Goal: Check status: Check status

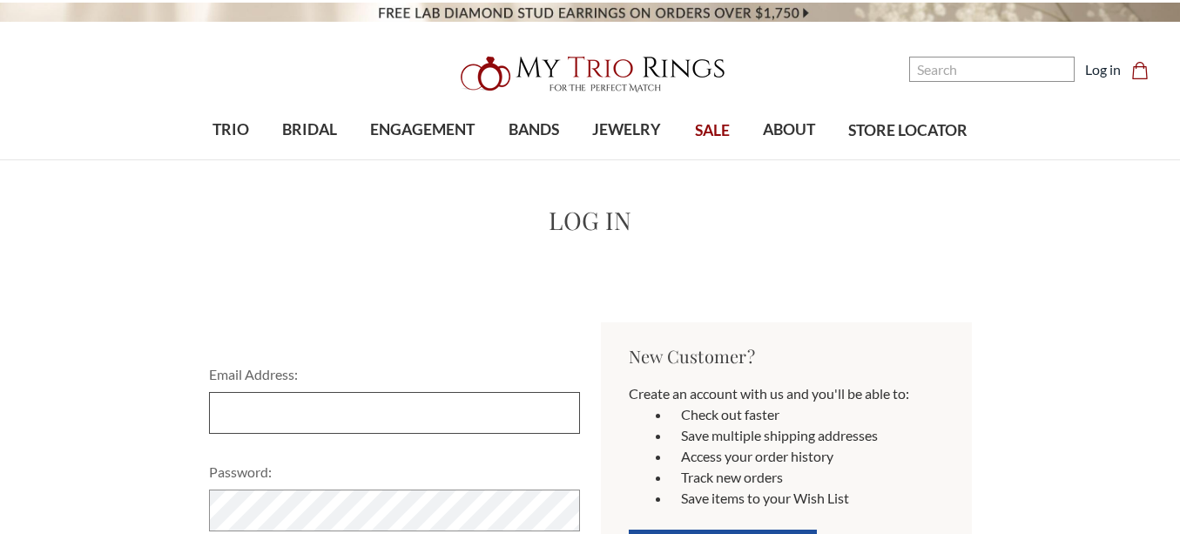
type input "[EMAIL_ADDRESS][DOMAIN_NAME]"
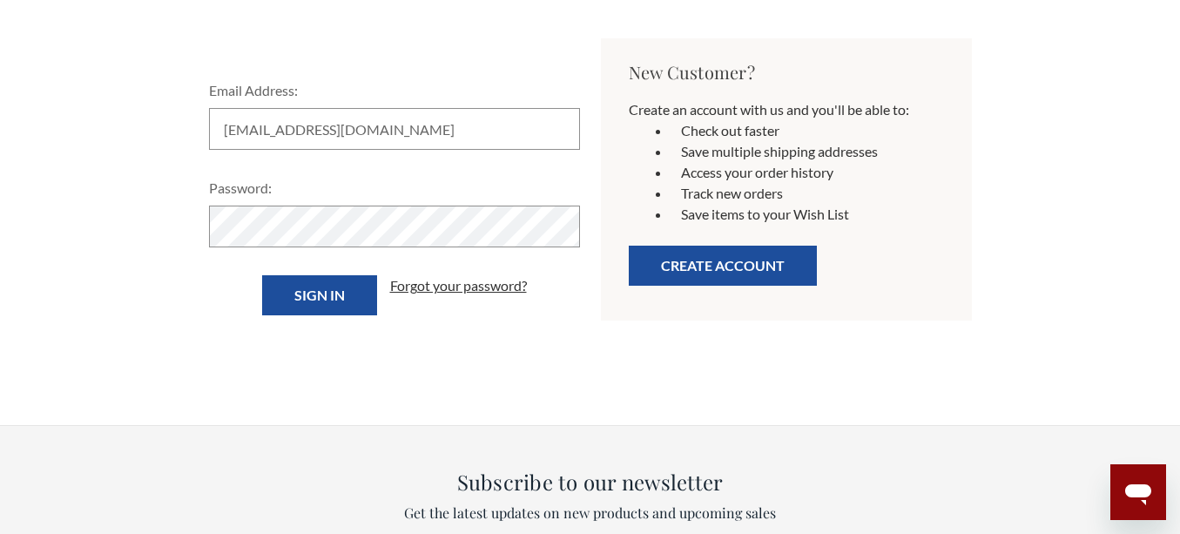
scroll to position [303, 0]
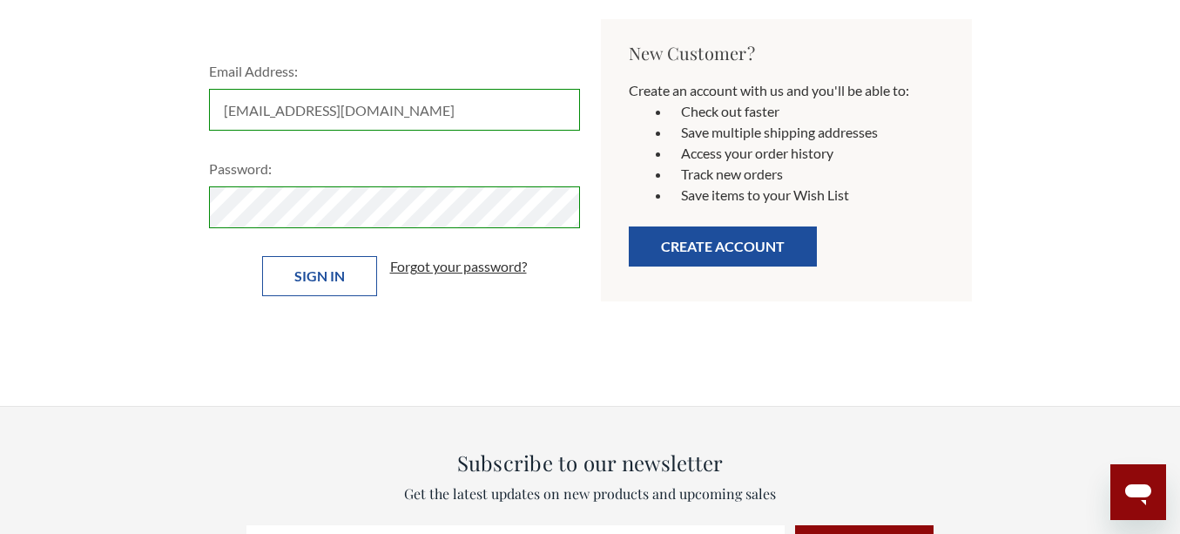
click at [299, 272] on input "Sign in" at bounding box center [319, 276] width 115 height 40
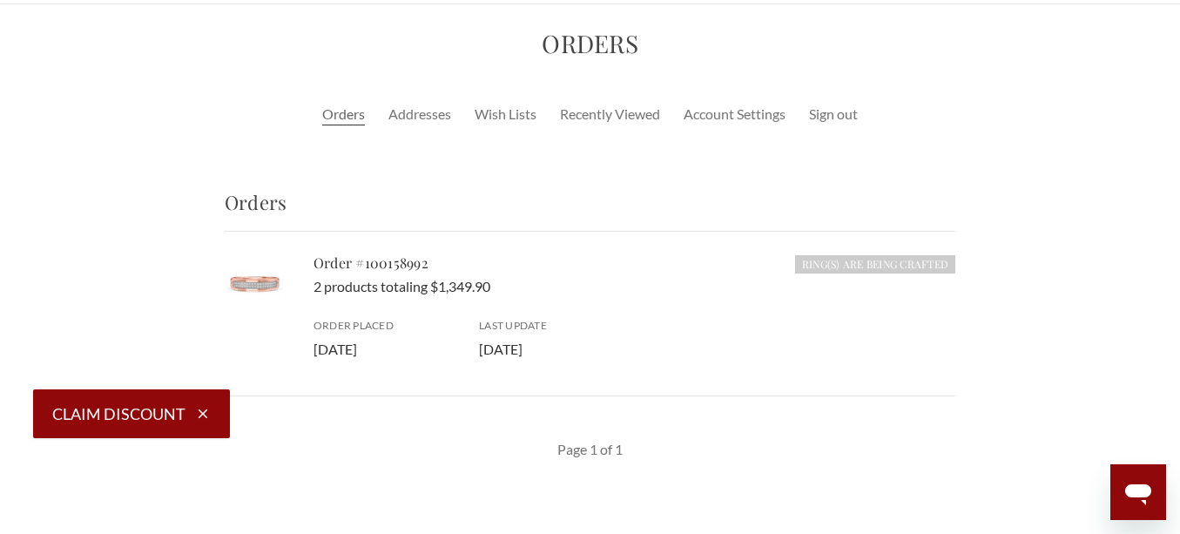
scroll to position [196, 0]
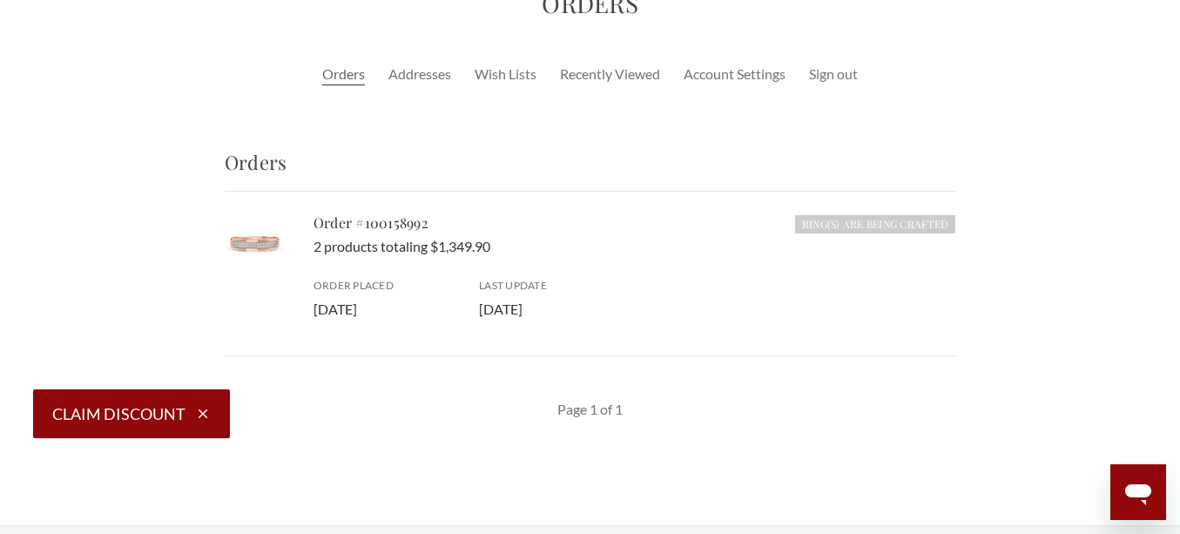
click at [1131, 487] on icon "Open messaging window" at bounding box center [1138, 494] width 26 height 21
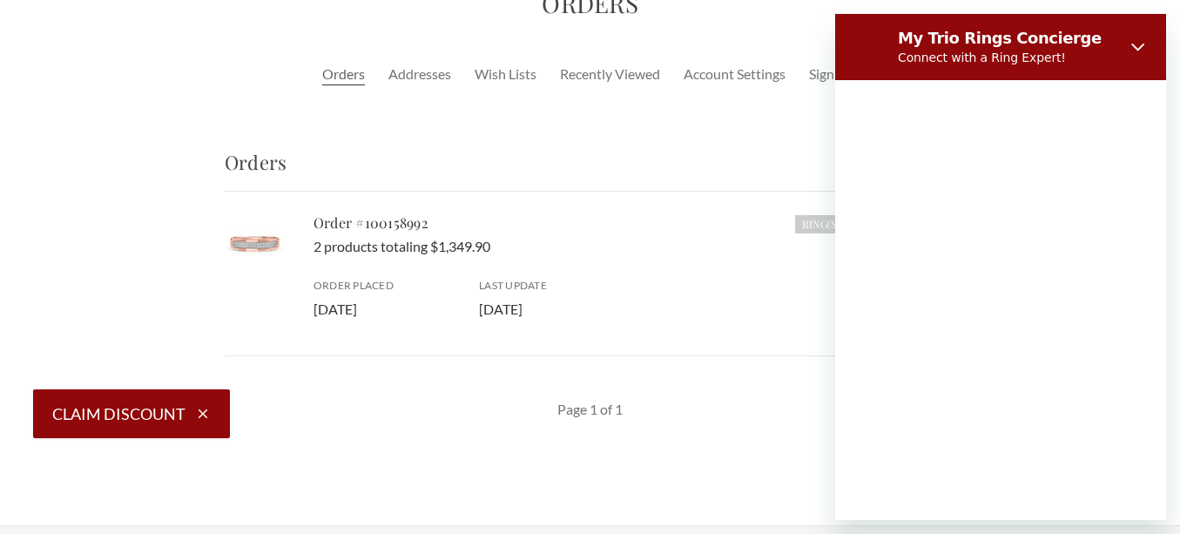
scroll to position [0, 0]
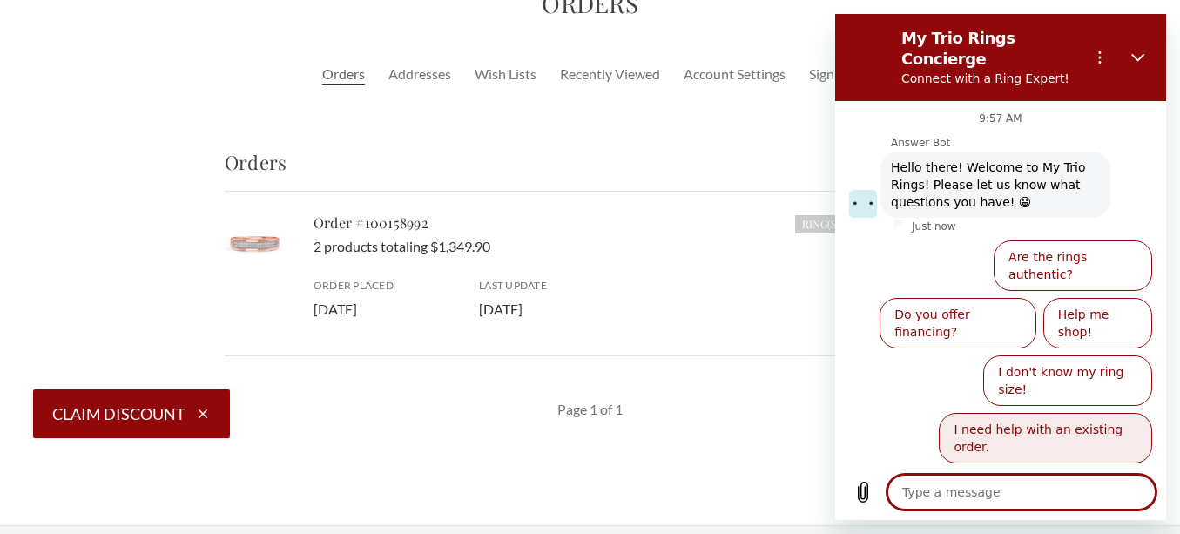
click at [1043, 413] on button "I need help with an existing order." at bounding box center [1044, 438] width 213 height 50
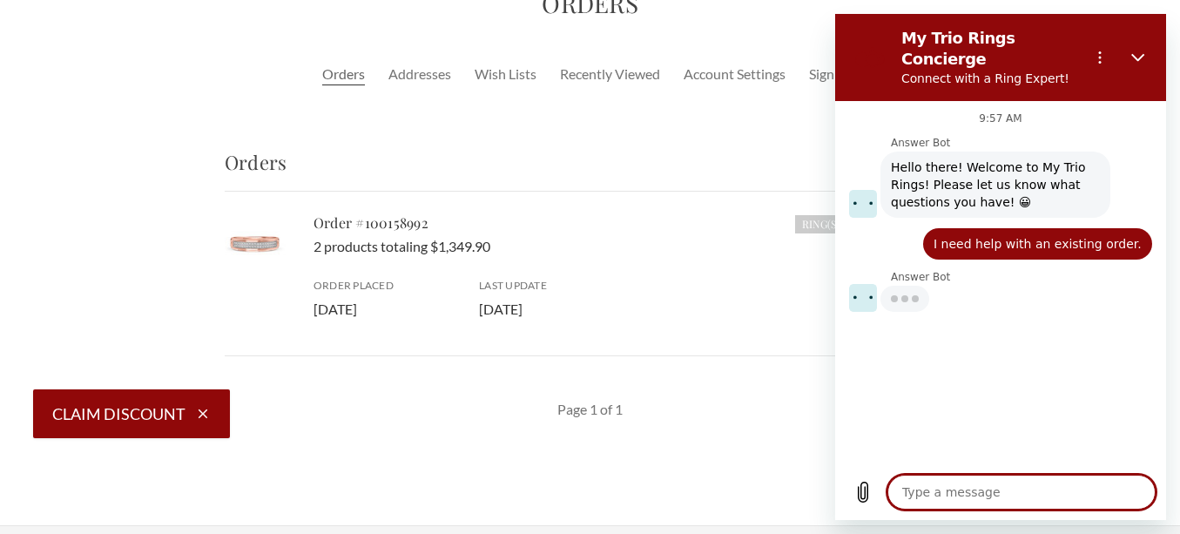
type textarea "x"
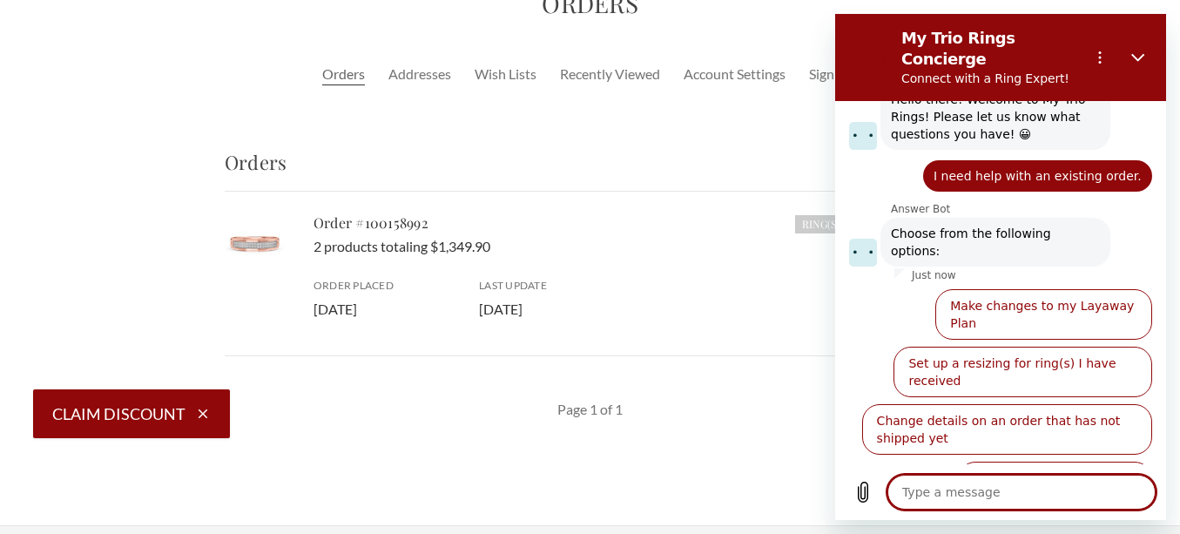
scroll to position [70, 0]
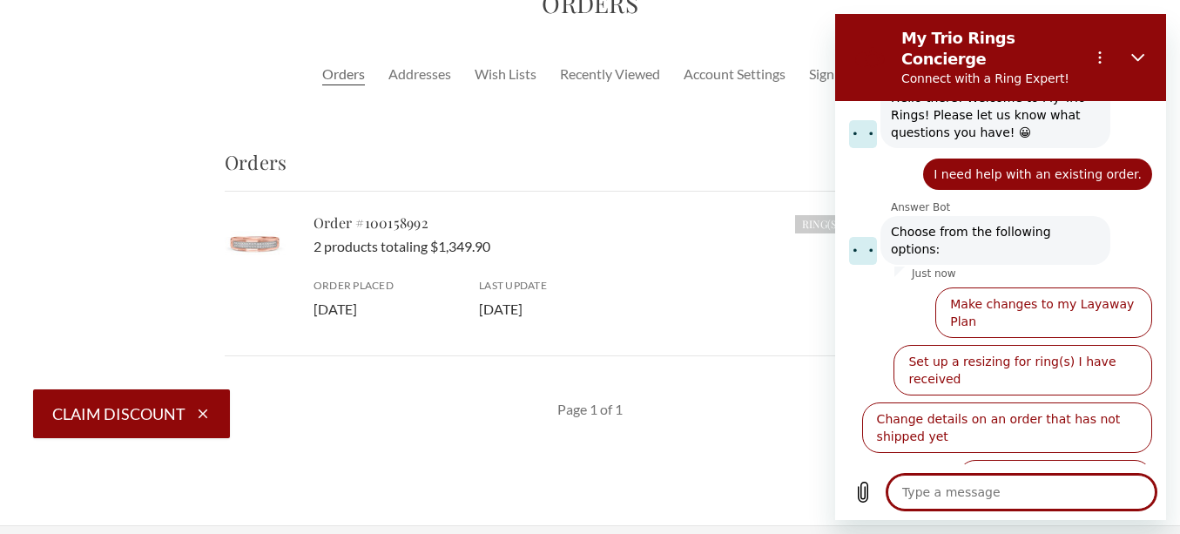
type textarea "a"
type textarea "x"
type textarea "ag"
type textarea "x"
type textarea "age"
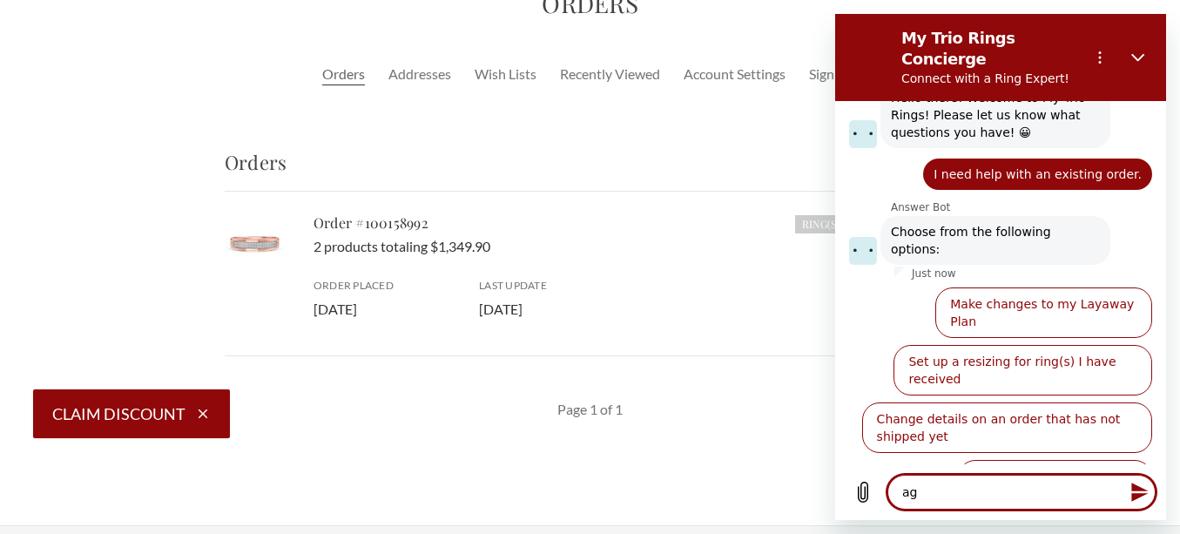
type textarea "x"
type textarea "agen"
type textarea "x"
type textarea "agent"
type textarea "x"
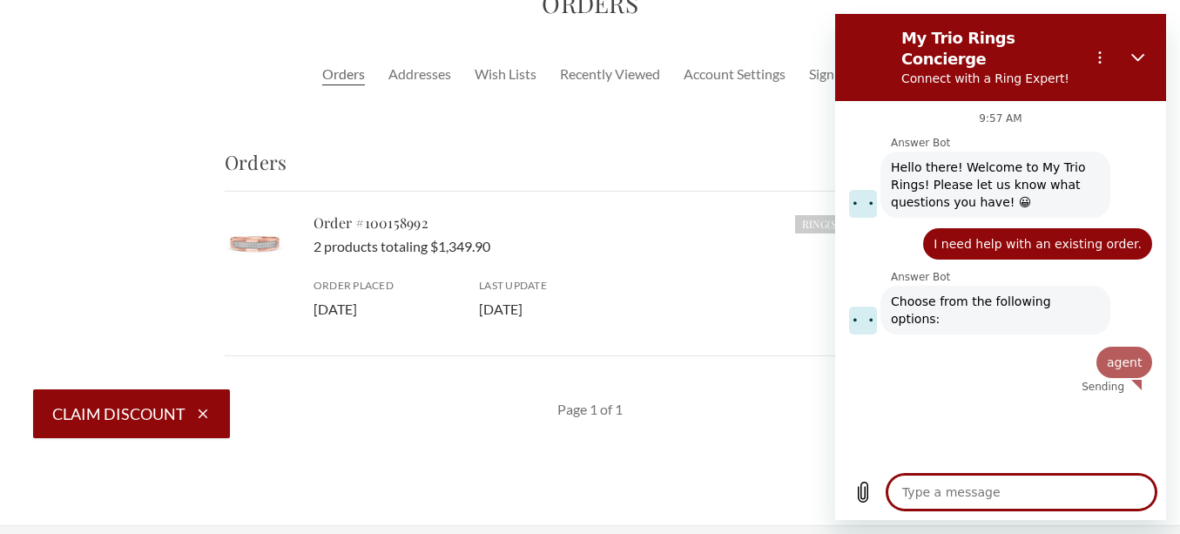
scroll to position [0, 0]
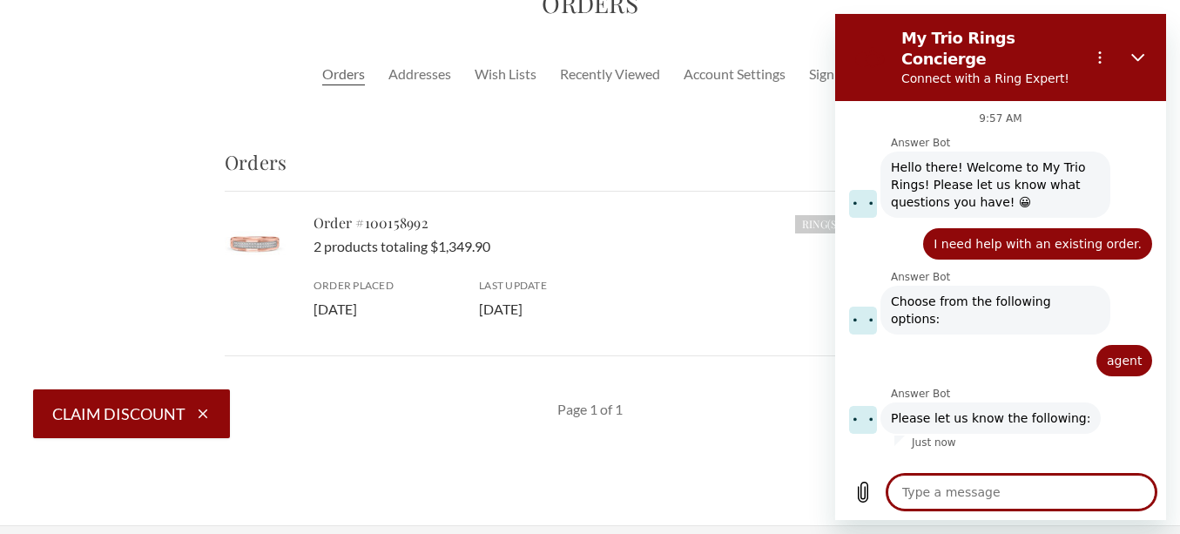
type textarea "x"
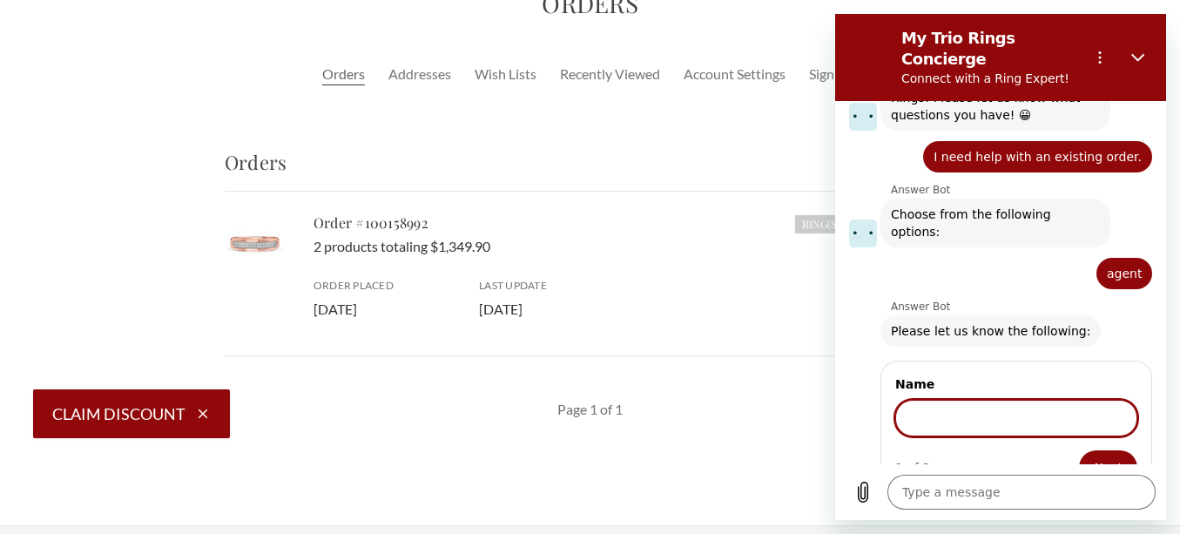
scroll to position [85, 0]
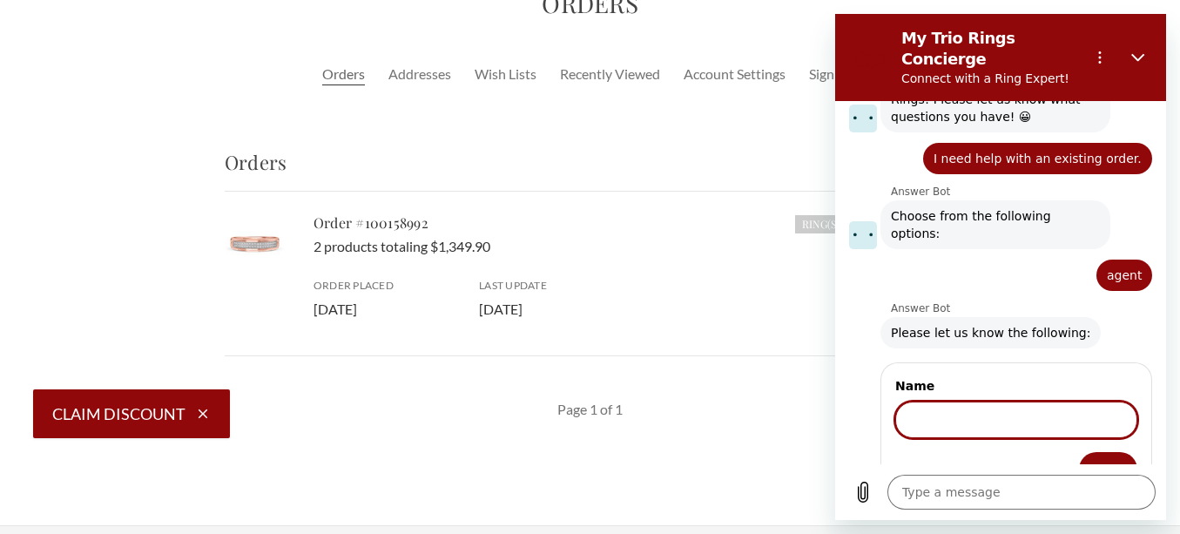
select select "US"
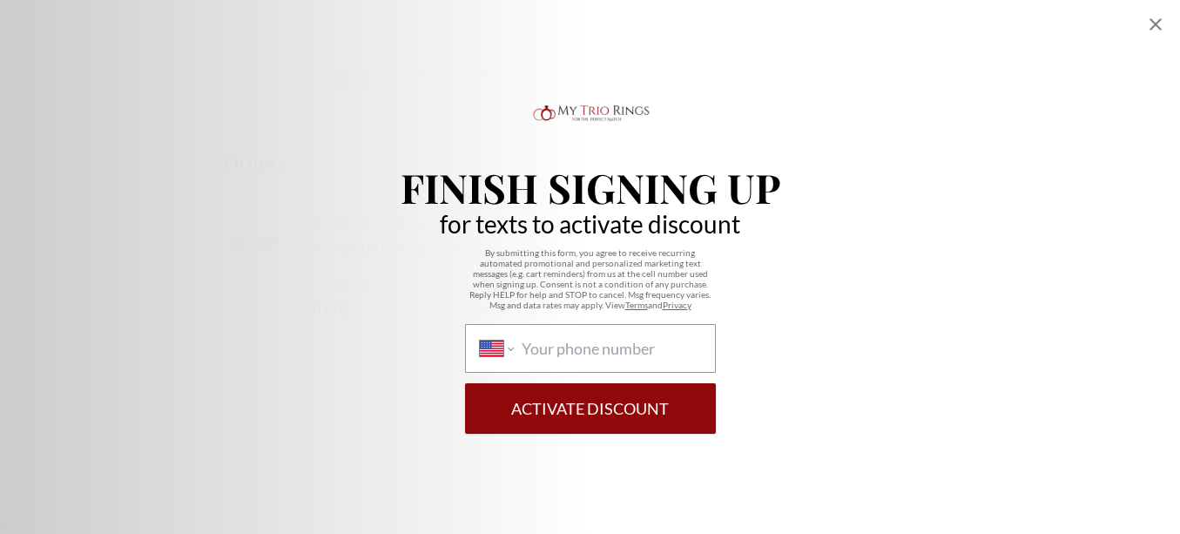
click at [1140, 46] on div "Finish Signing Up for texts to activate discount By submitting this form, you a…" at bounding box center [590, 267] width 1180 height 534
click at [1155, 19] on icon "Close popup" at bounding box center [1155, 24] width 21 height 21
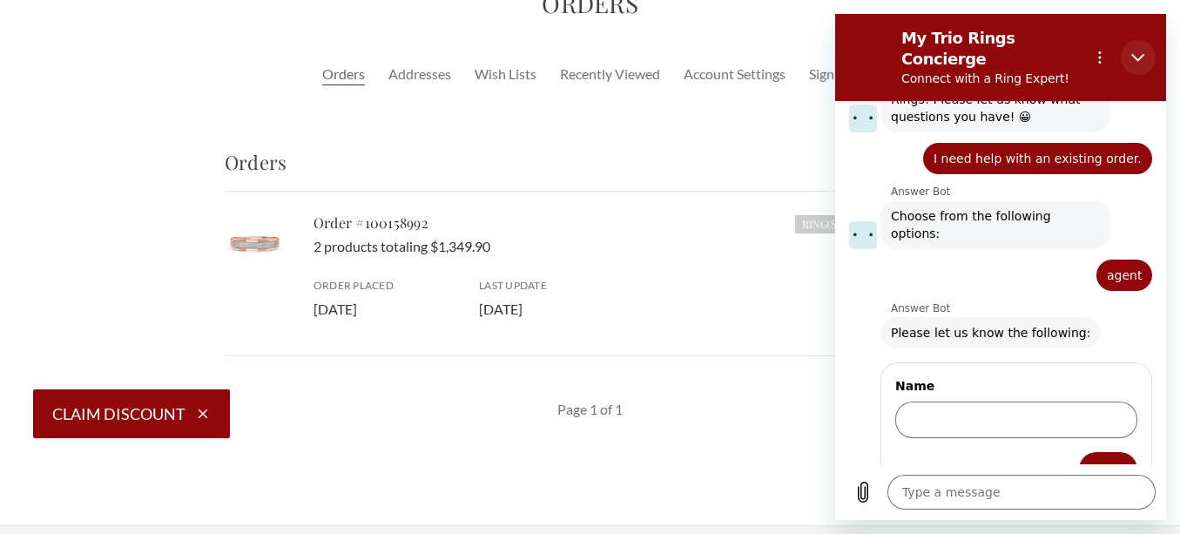
click at [1130, 48] on button "Close" at bounding box center [1137, 57] width 35 height 35
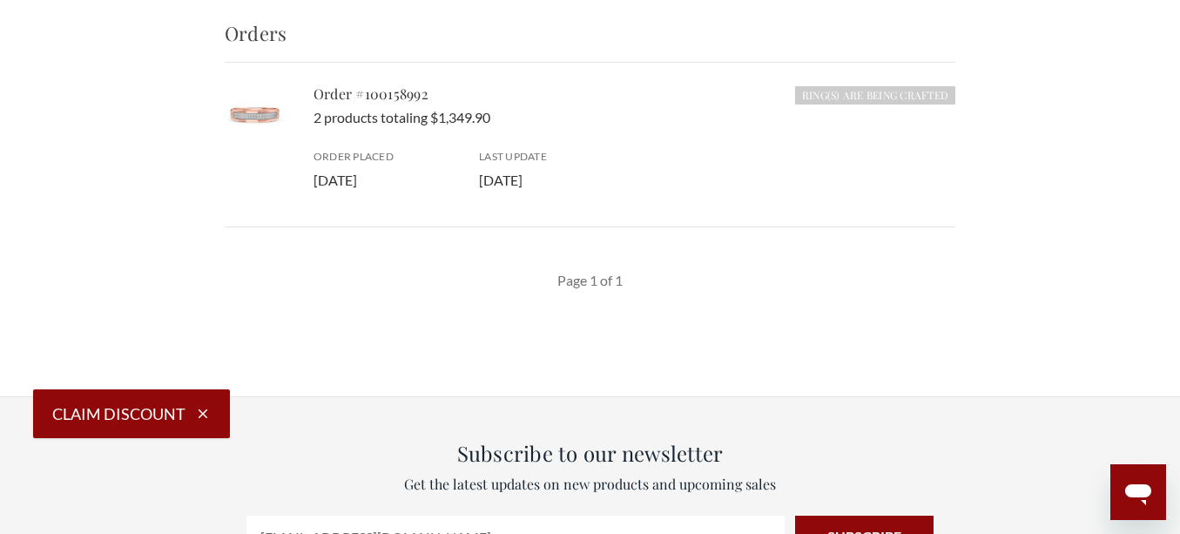
scroll to position [0, 0]
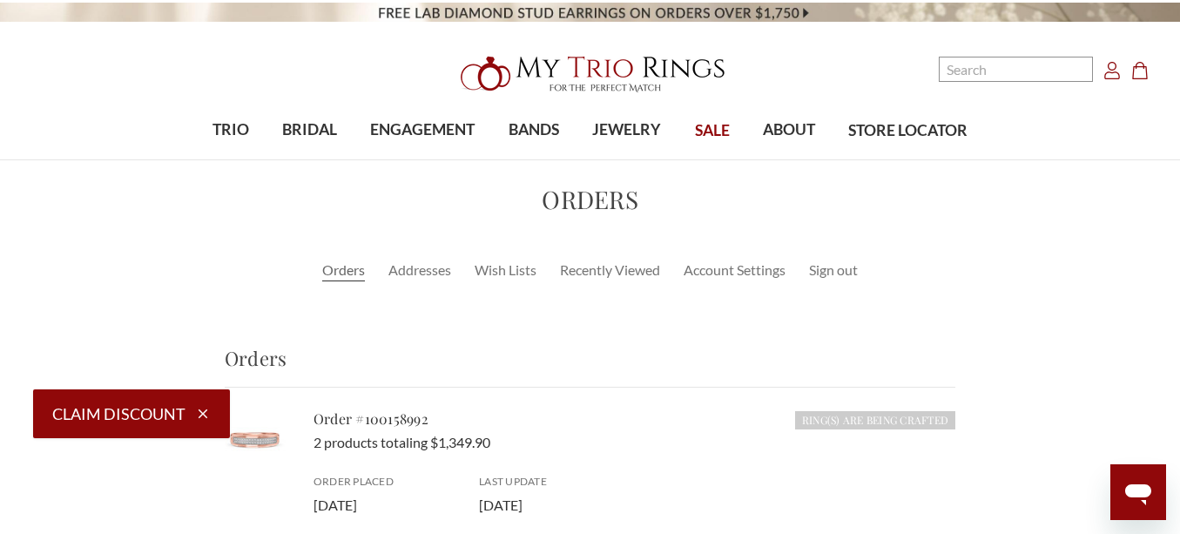
type textarea "x"
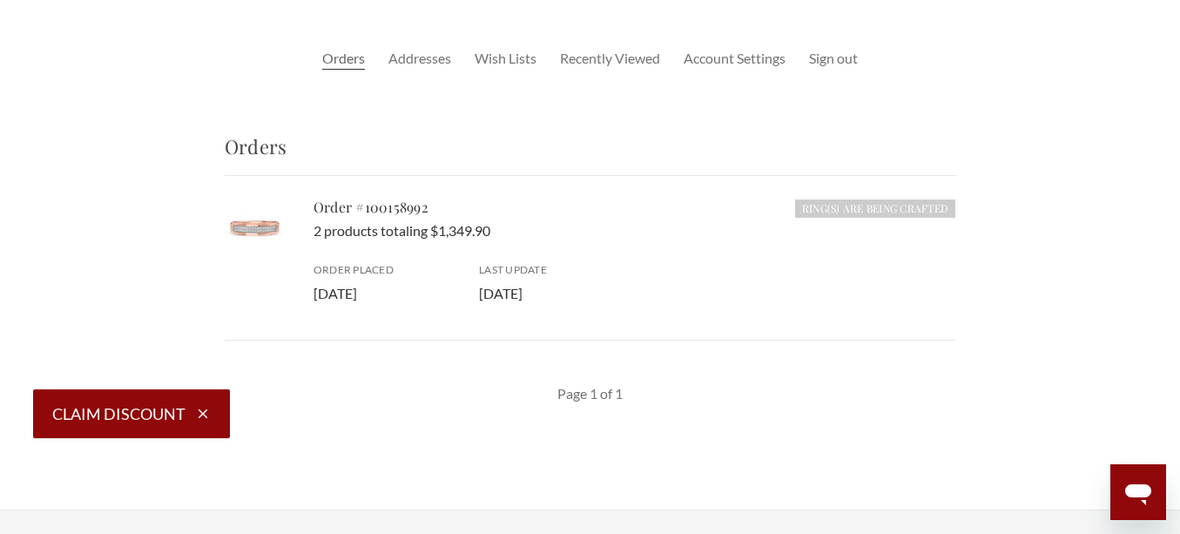
scroll to position [220, 0]
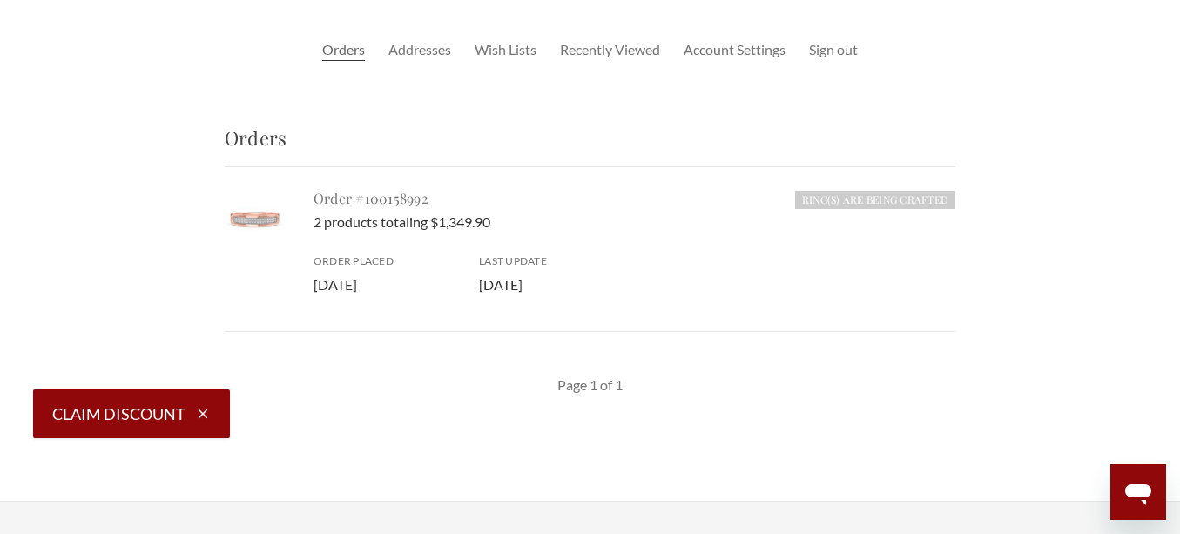
click at [353, 203] on link "Order #100158992" at bounding box center [370, 198] width 115 height 18
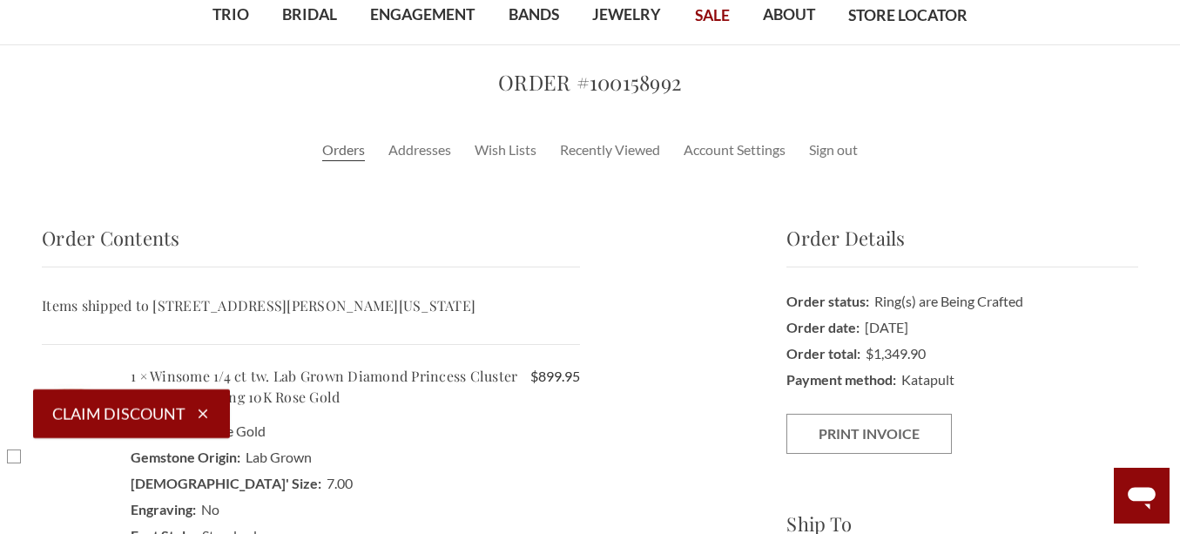
scroll to position [111, 0]
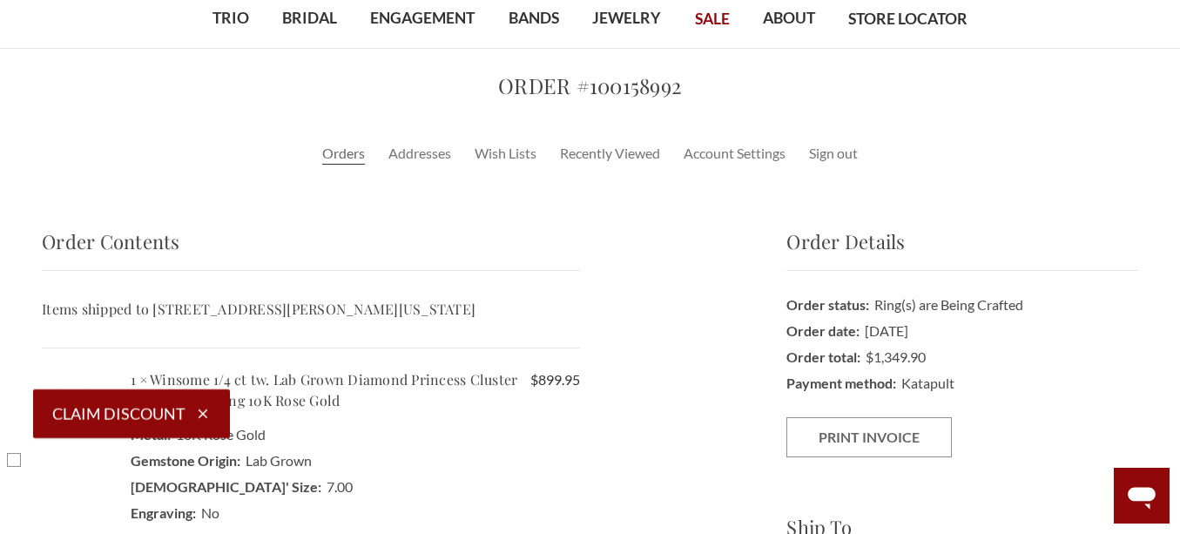
drag, startPoint x: 575, startPoint y: 182, endPoint x: 576, endPoint y: 166, distance: 15.7
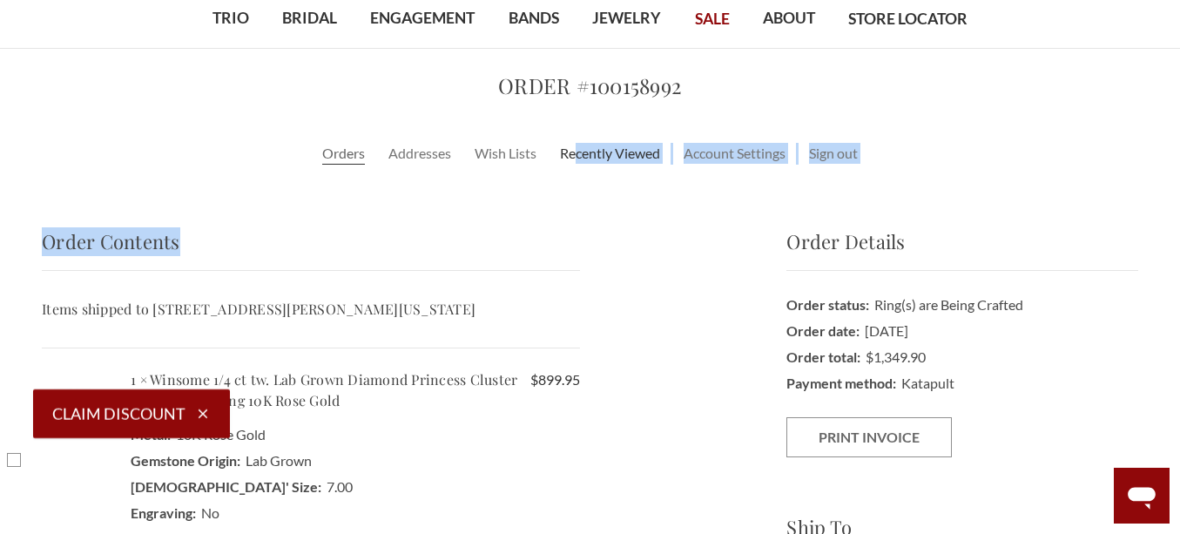
click at [397, 159] on link "Addresses" at bounding box center [419, 153] width 63 height 21
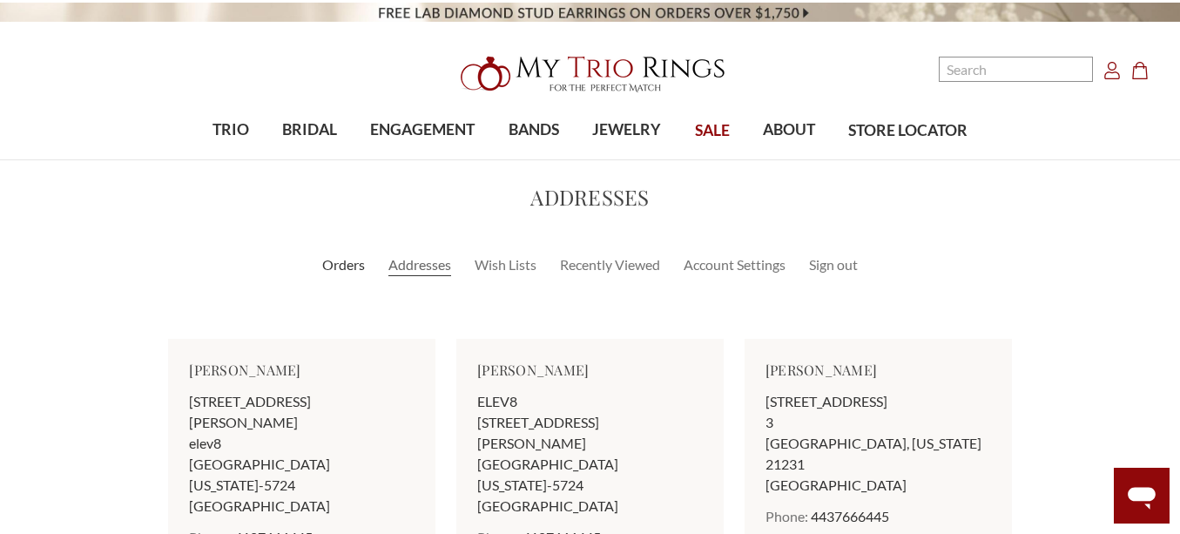
click at [341, 267] on link "Orders" at bounding box center [343, 264] width 43 height 21
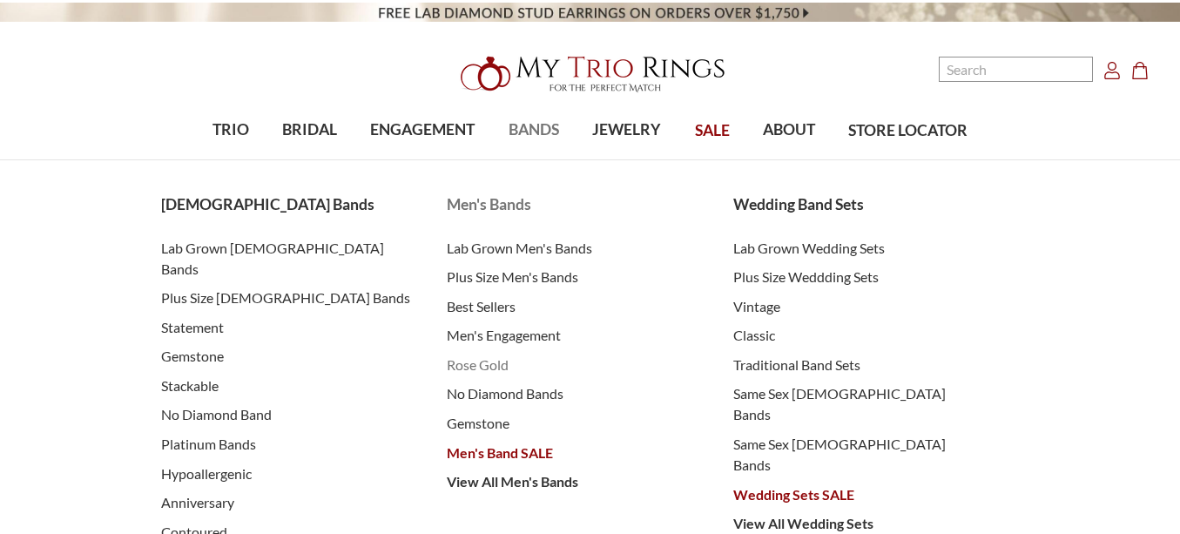
click at [485, 365] on span "Rose Gold" at bounding box center [573, 364] width 252 height 21
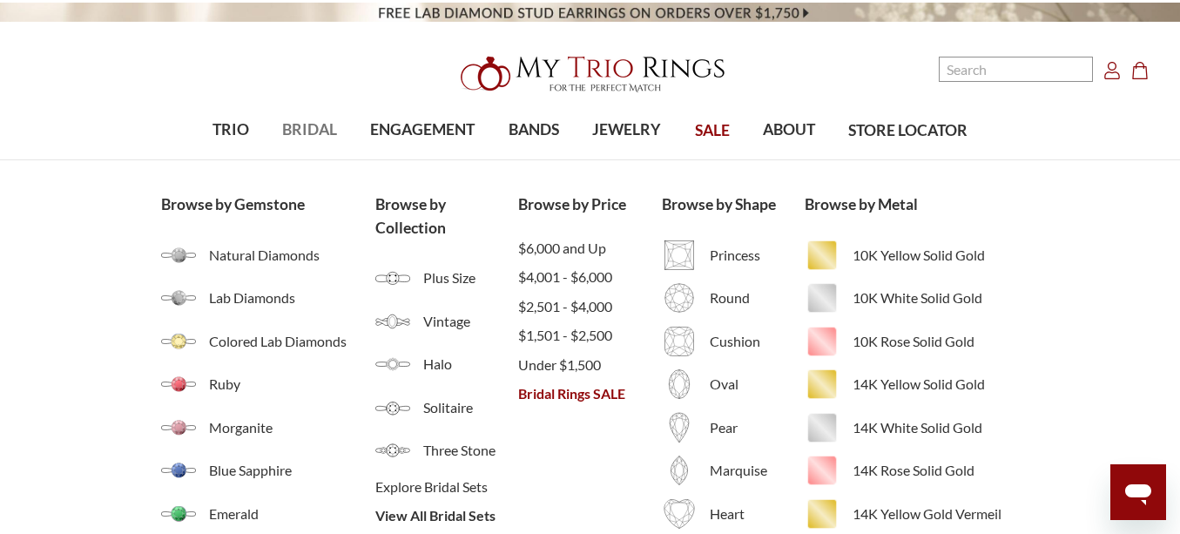
click at [295, 135] on span "BRIDAL" at bounding box center [309, 129] width 55 height 23
drag, startPoint x: 0, startPoint y: 0, endPoint x: 295, endPoint y: 135, distance: 324.5
click at [295, 135] on span "BRIDAL" at bounding box center [309, 129] width 55 height 23
click at [3, 450] on div "Browse by Gemstone Natural Diamonds Lab Diamonds Colored Lab Diamonds Ruby Morg…" at bounding box center [590, 386] width 1180 height 452
